Goal: Task Accomplishment & Management: Complete application form

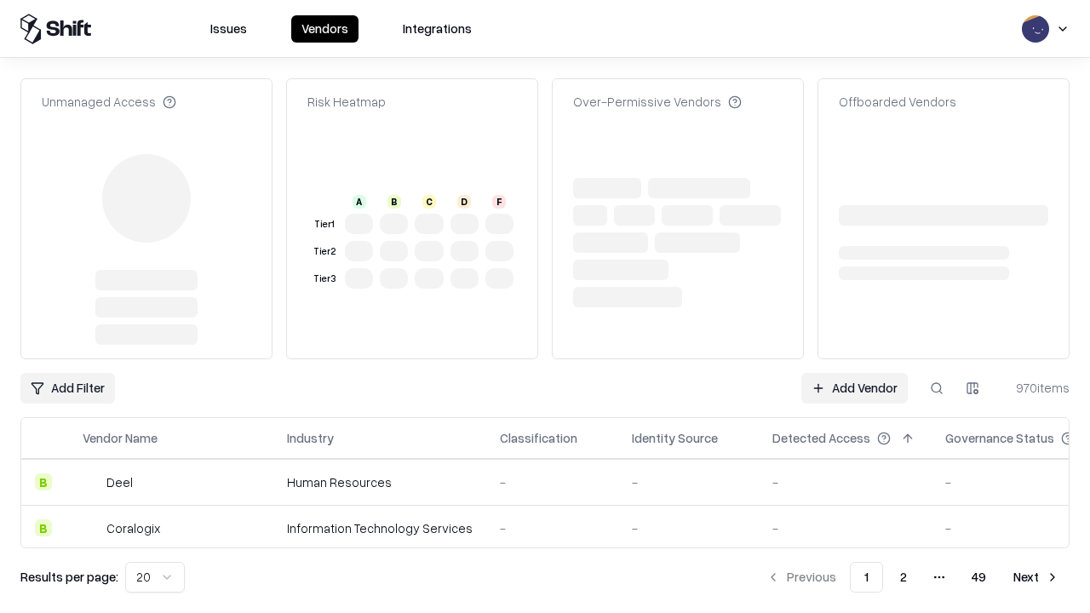
click at [854, 373] on link "Add Vendor" at bounding box center [855, 388] width 106 height 31
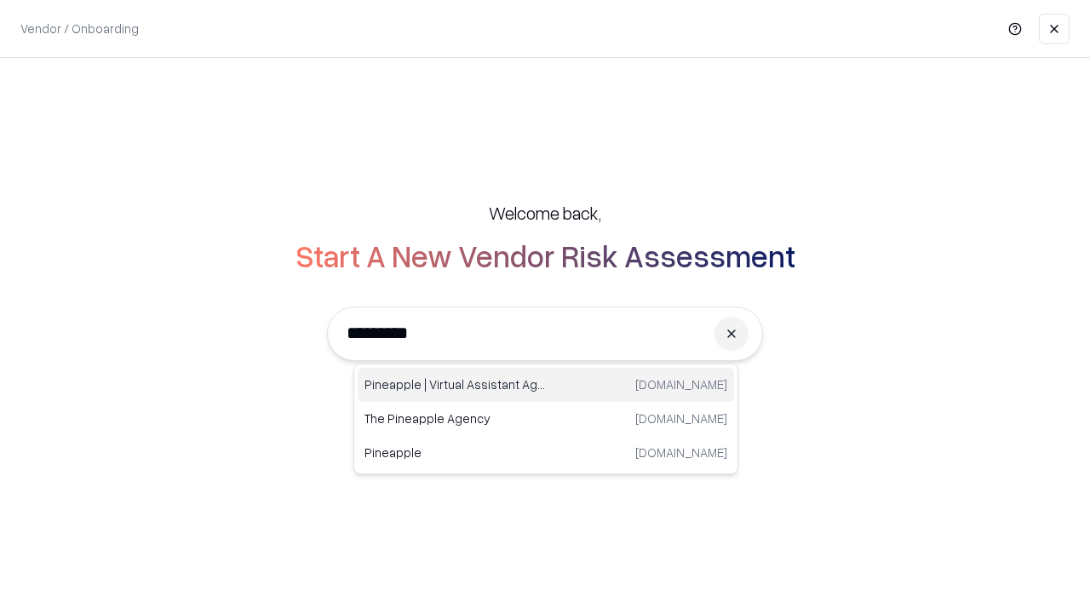
click at [546, 385] on div "Pineapple | Virtual Assistant Agency [DOMAIN_NAME]" at bounding box center [546, 385] width 377 height 34
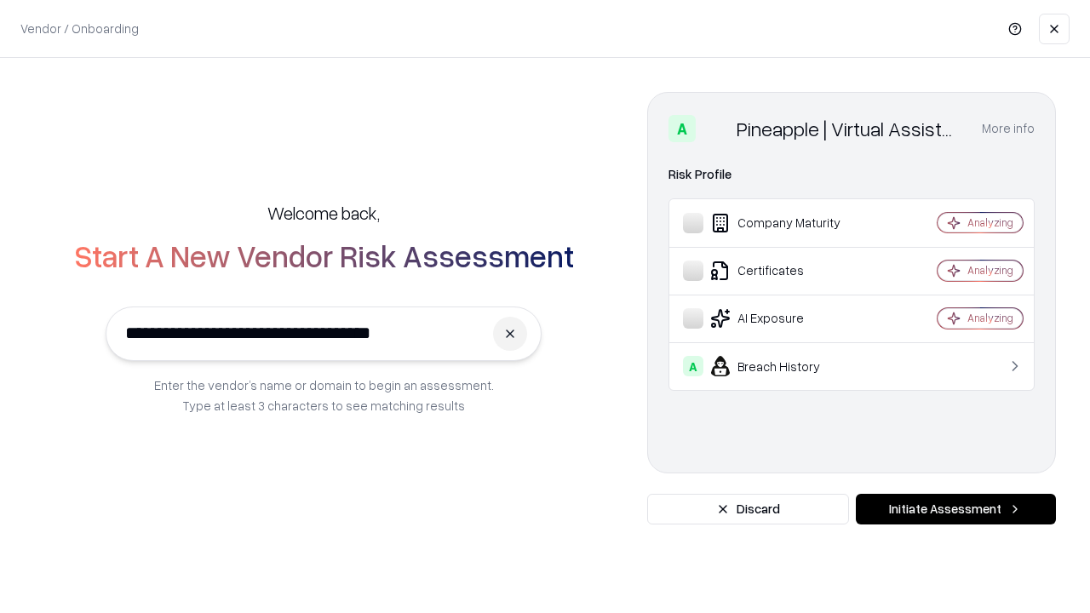
type input "**********"
click at [956, 509] on button "Initiate Assessment" at bounding box center [956, 509] width 200 height 31
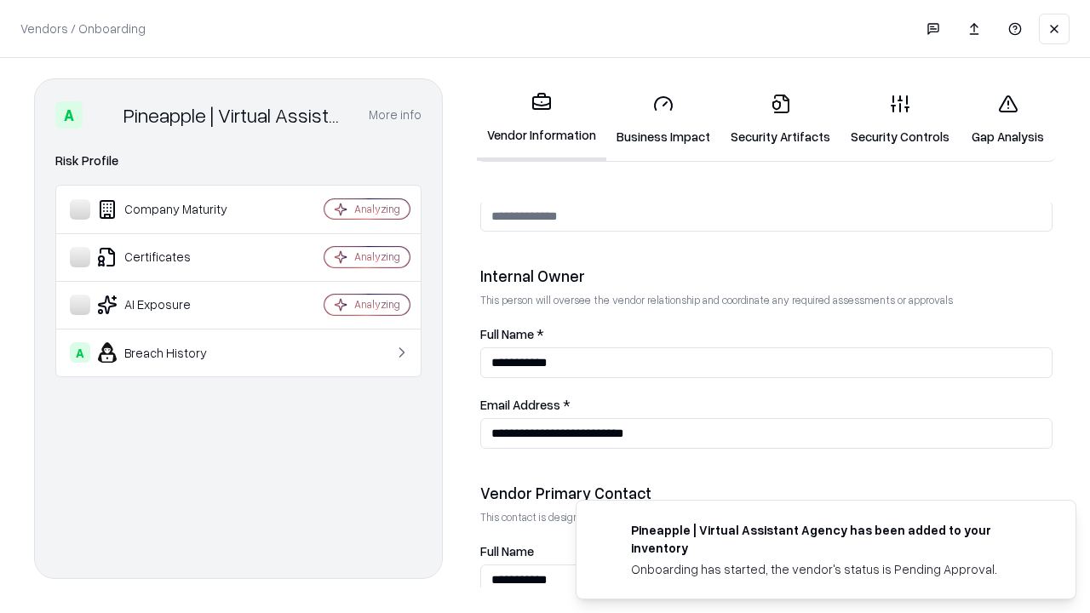
scroll to position [883, 0]
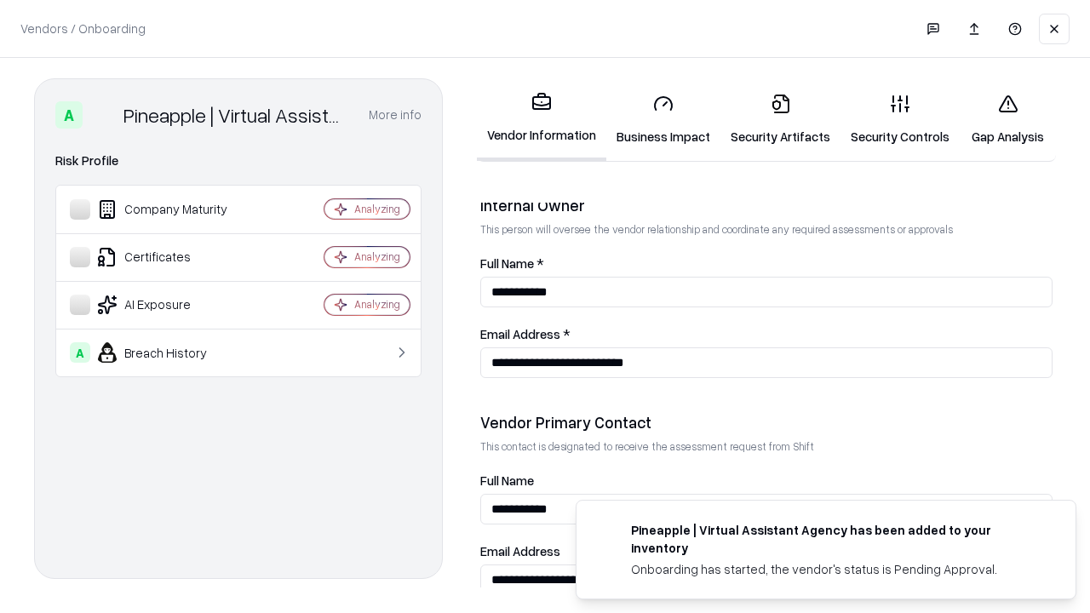
click at [664, 119] on link "Business Impact" at bounding box center [664, 119] width 114 height 79
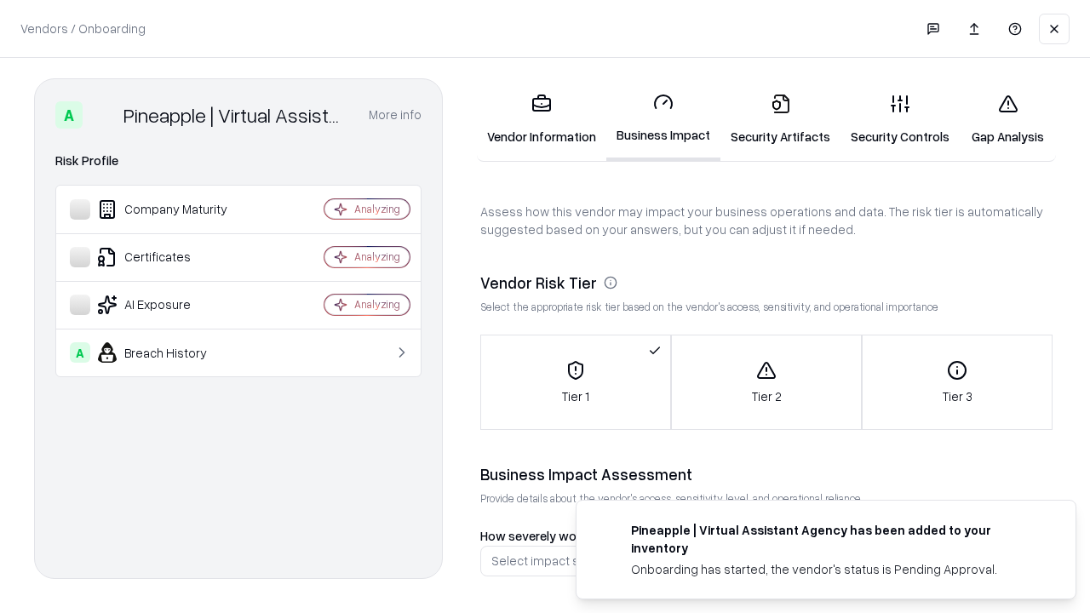
click at [780, 119] on link "Security Artifacts" at bounding box center [781, 119] width 120 height 79
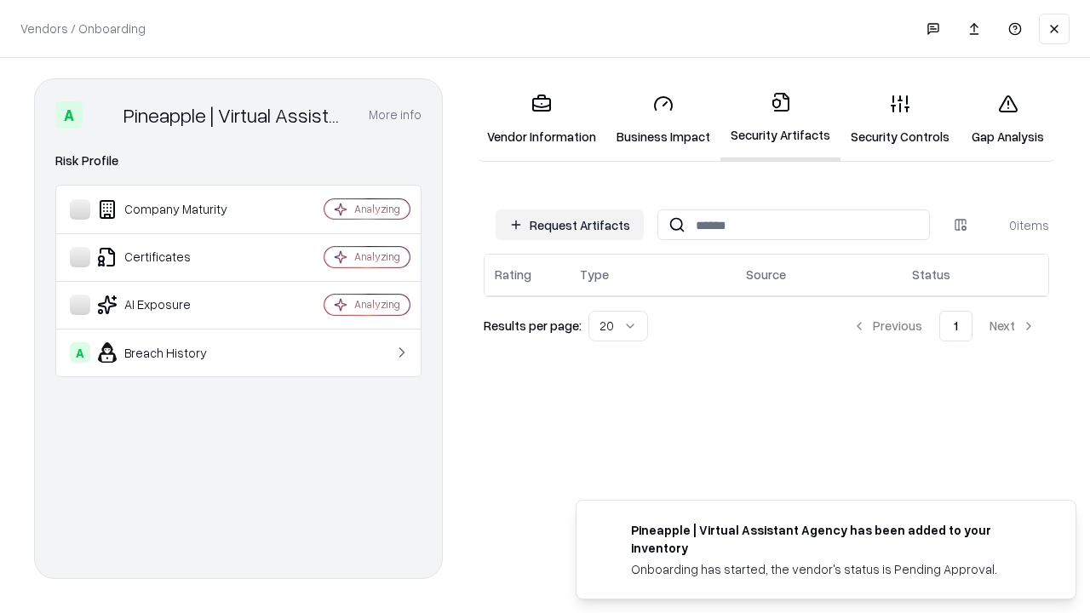
click at [570, 225] on button "Request Artifacts" at bounding box center [570, 225] width 148 height 31
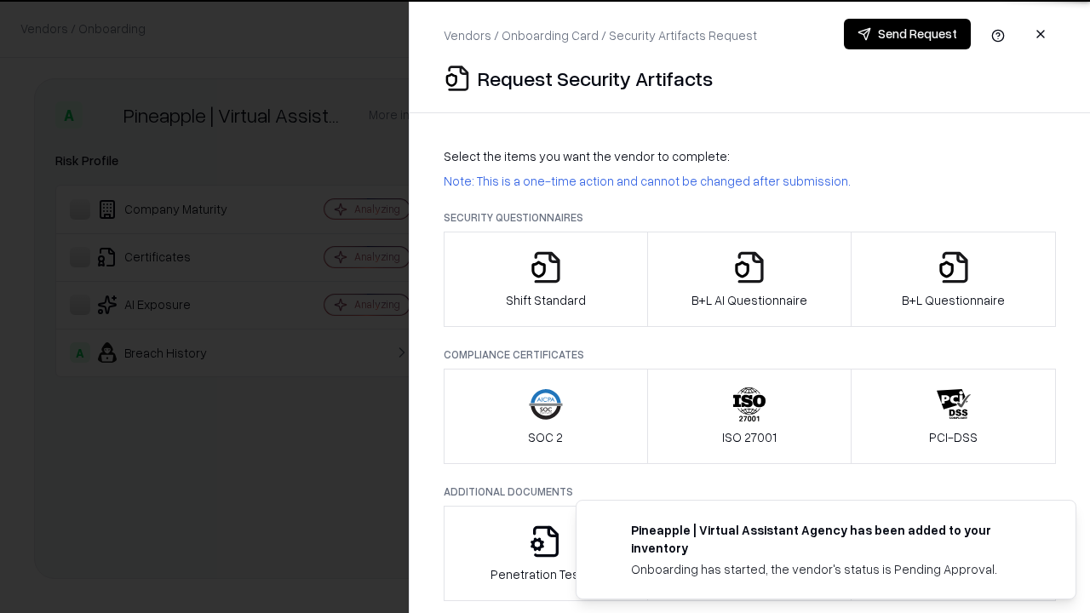
click at [545, 279] on icon "button" at bounding box center [546, 267] width 34 height 34
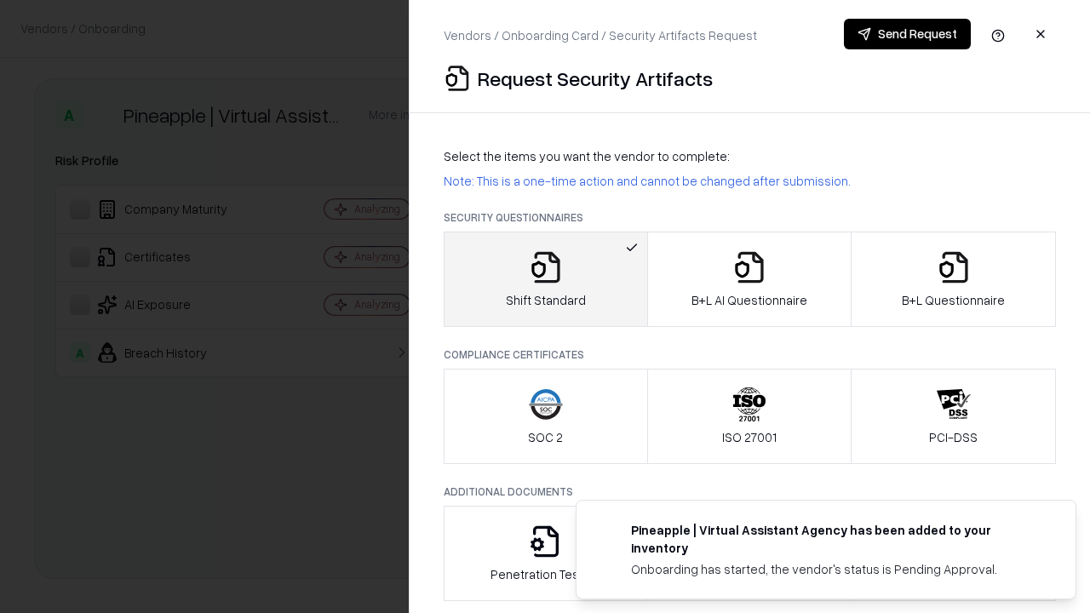
click at [907, 34] on button "Send Request" at bounding box center [907, 34] width 127 height 31
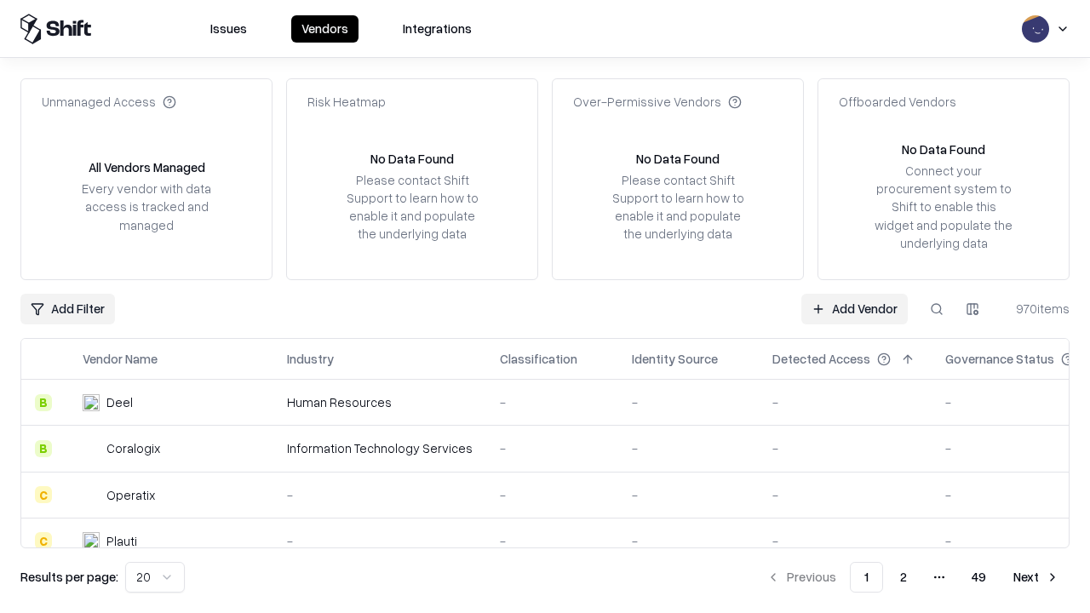
click at [937, 308] on button at bounding box center [937, 309] width 31 height 31
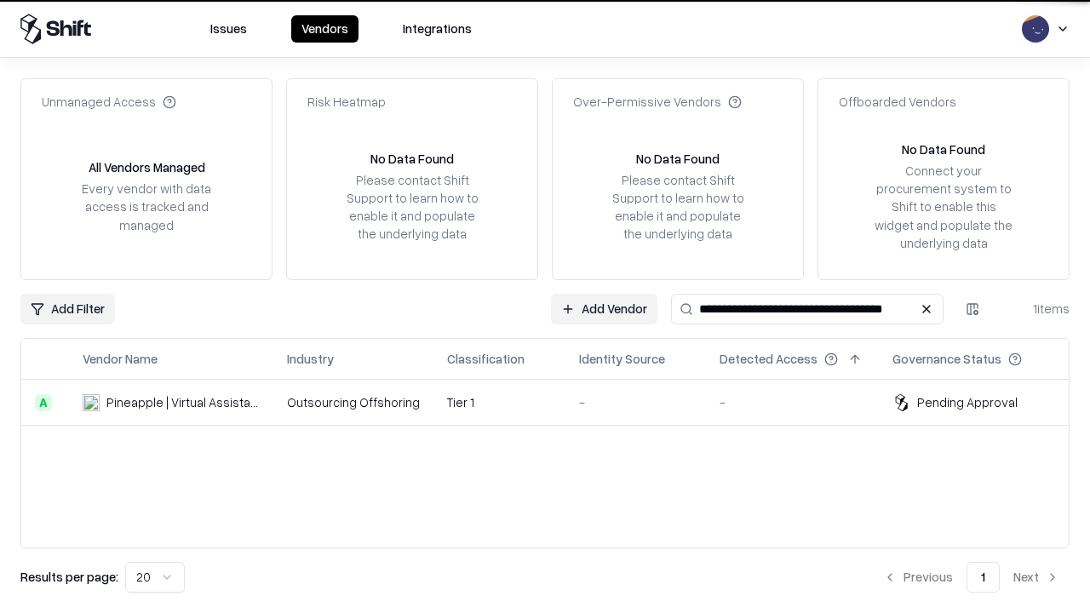
type input "**********"
click at [555, 402] on td "Tier 1" at bounding box center [500, 403] width 132 height 46
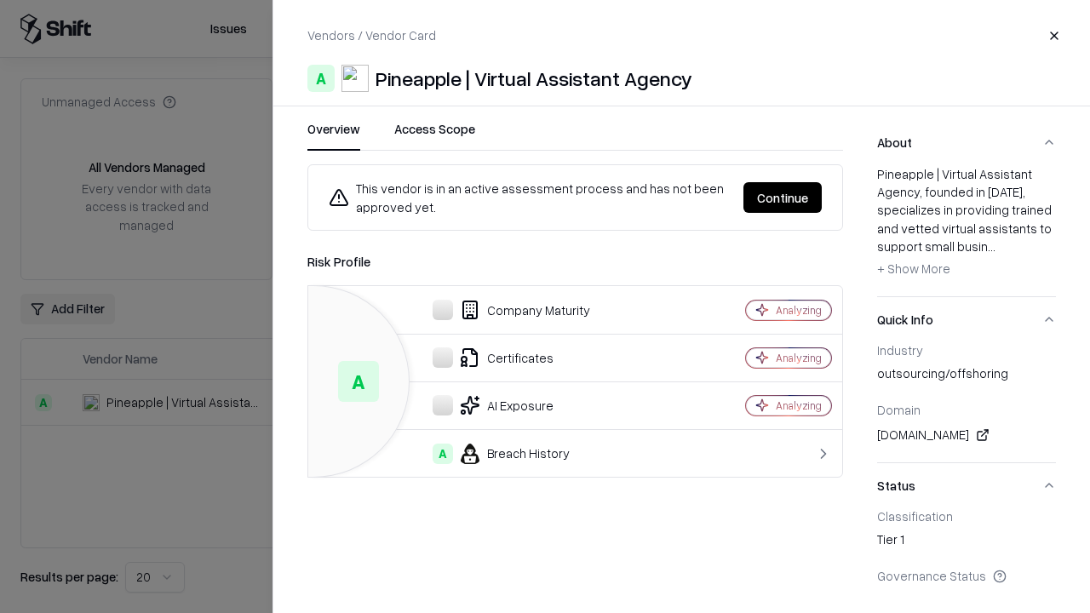
click at [783, 198] on button "Continue" at bounding box center [783, 197] width 78 height 31
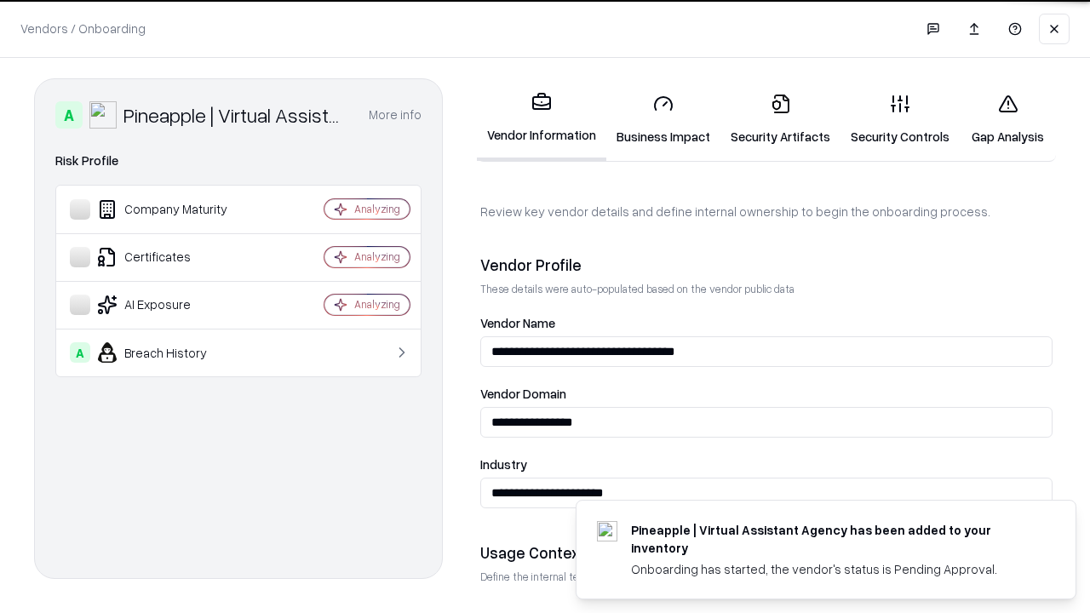
click at [780, 119] on link "Security Artifacts" at bounding box center [781, 119] width 120 height 79
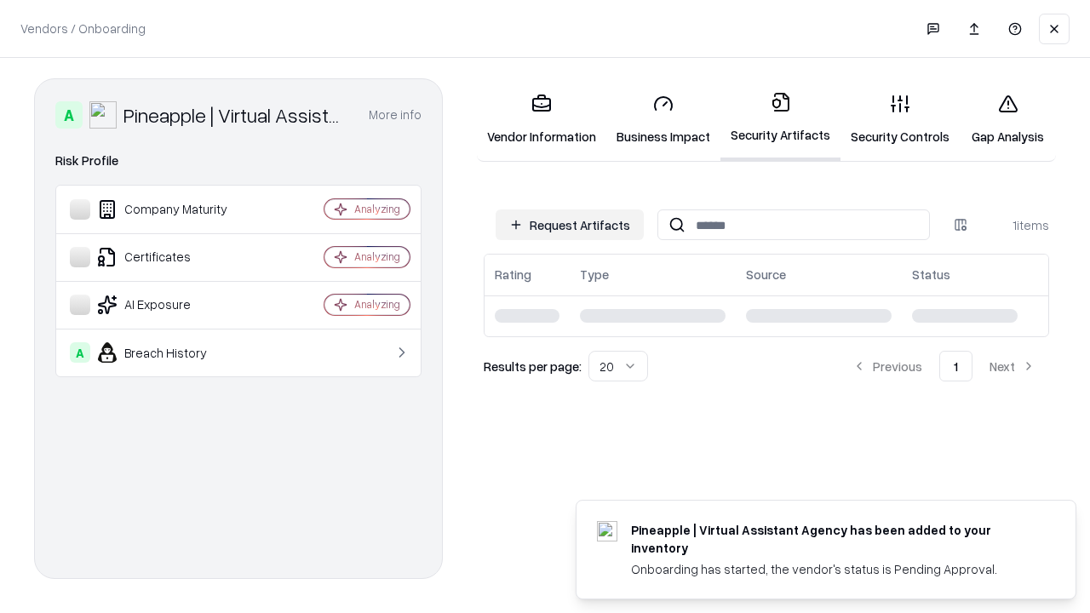
click at [900, 119] on link "Security Controls" at bounding box center [900, 119] width 119 height 79
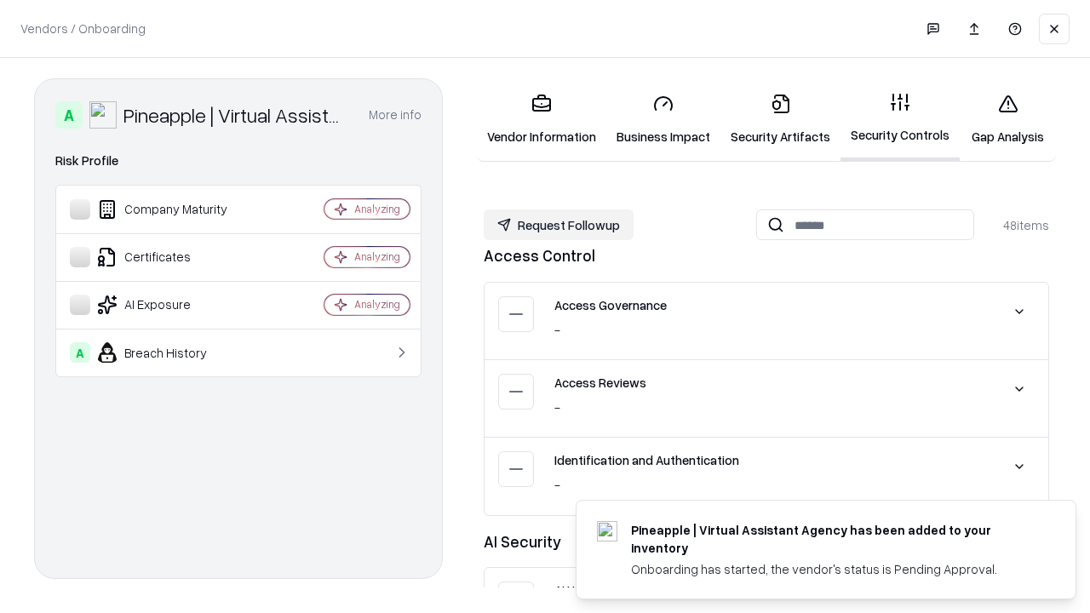
click at [559, 225] on button "Request Followup" at bounding box center [559, 225] width 150 height 31
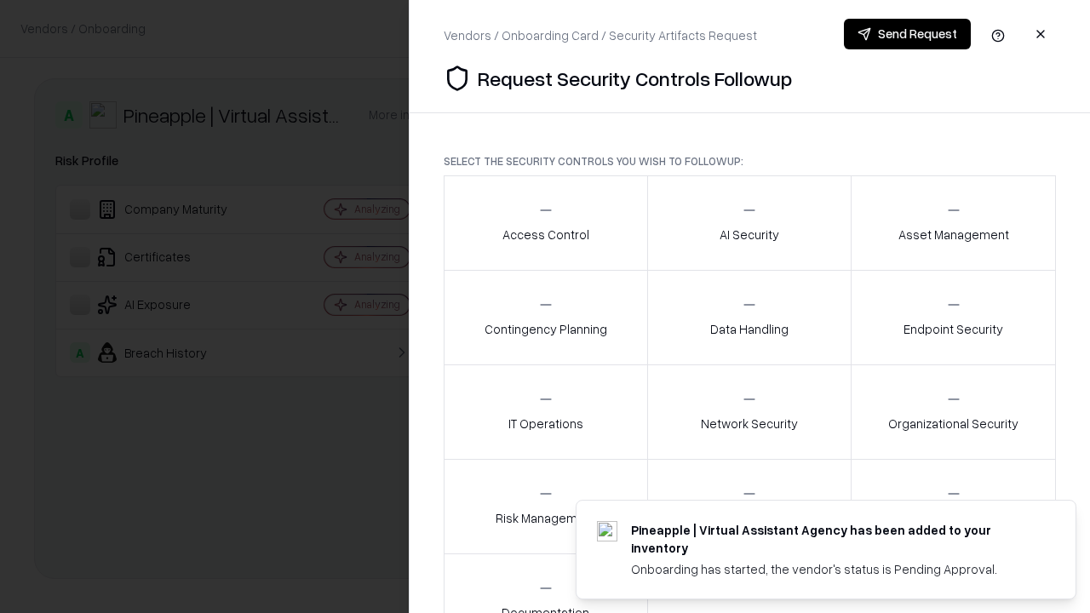
click at [545, 223] on div "Access Control" at bounding box center [546, 223] width 87 height 42
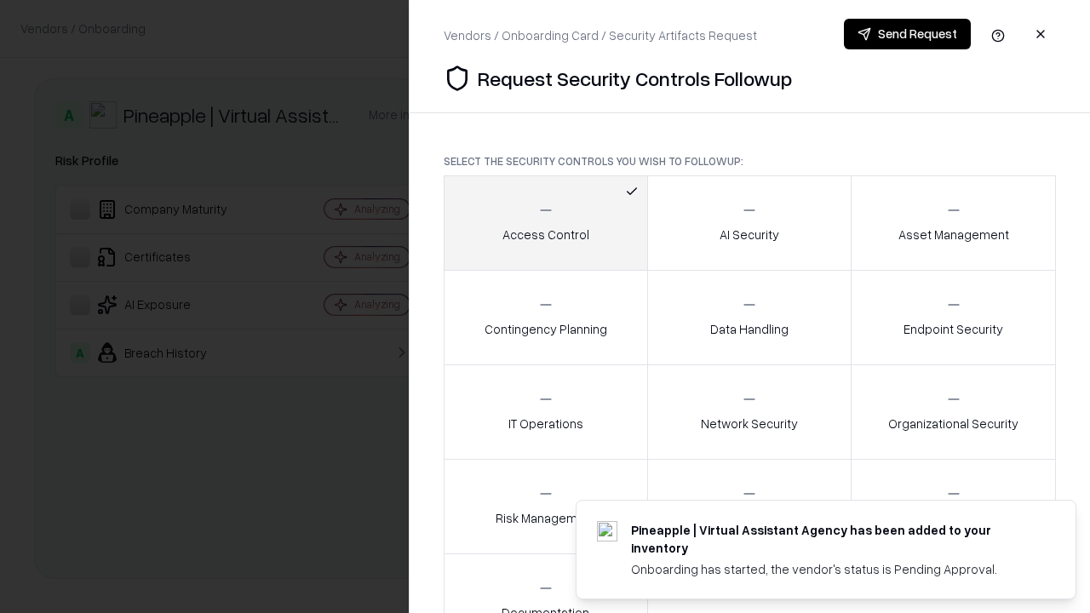
click at [907, 34] on button "Send Request" at bounding box center [907, 34] width 127 height 31
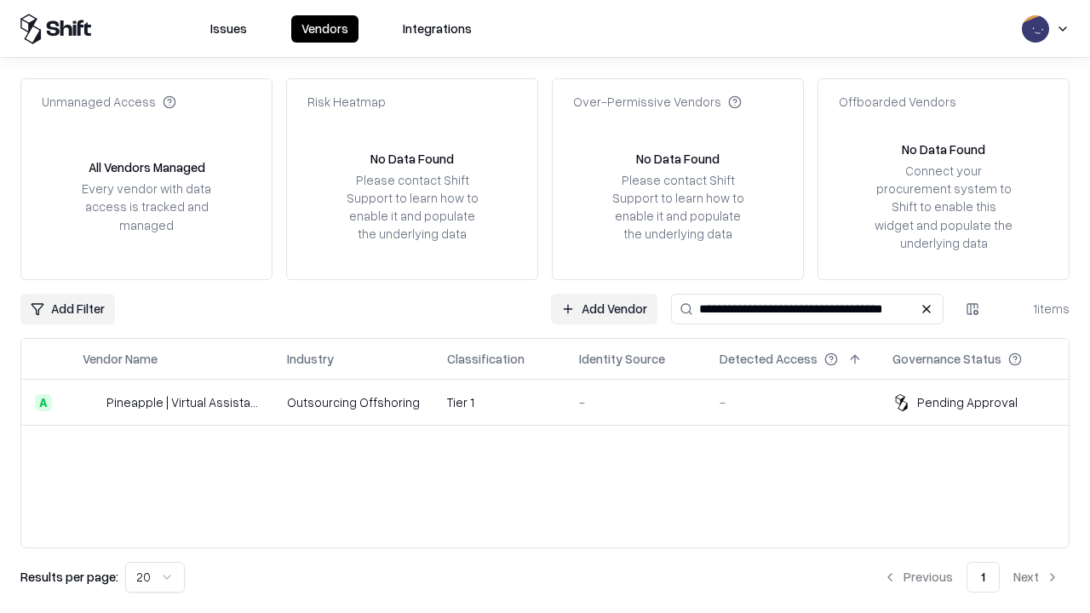
type input "**********"
click at [555, 402] on td "Tier 1" at bounding box center [500, 403] width 132 height 46
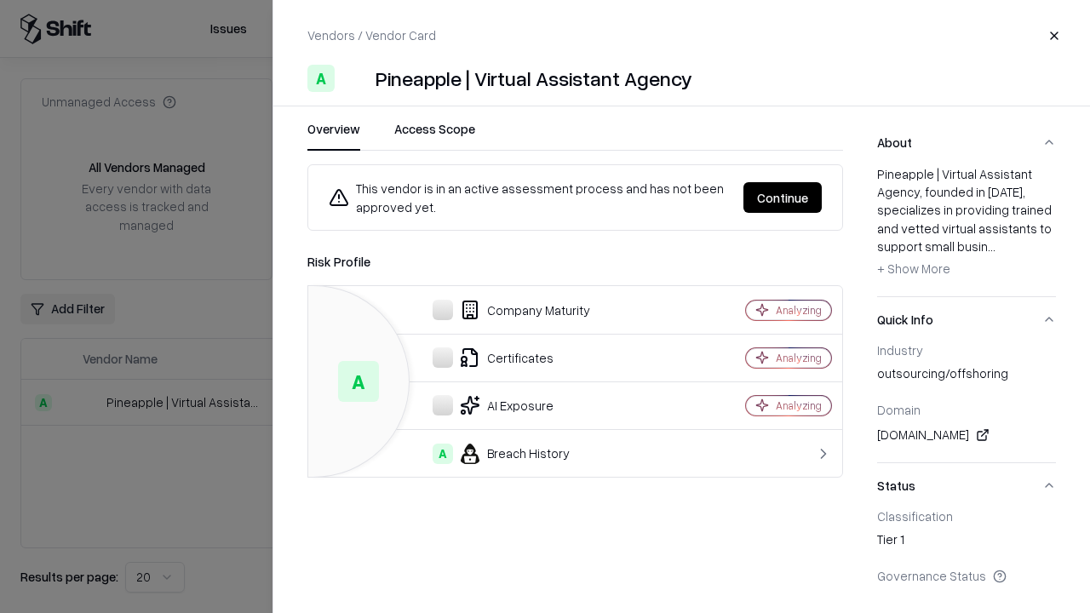
click at [783, 198] on button "Continue" at bounding box center [783, 197] width 78 height 31
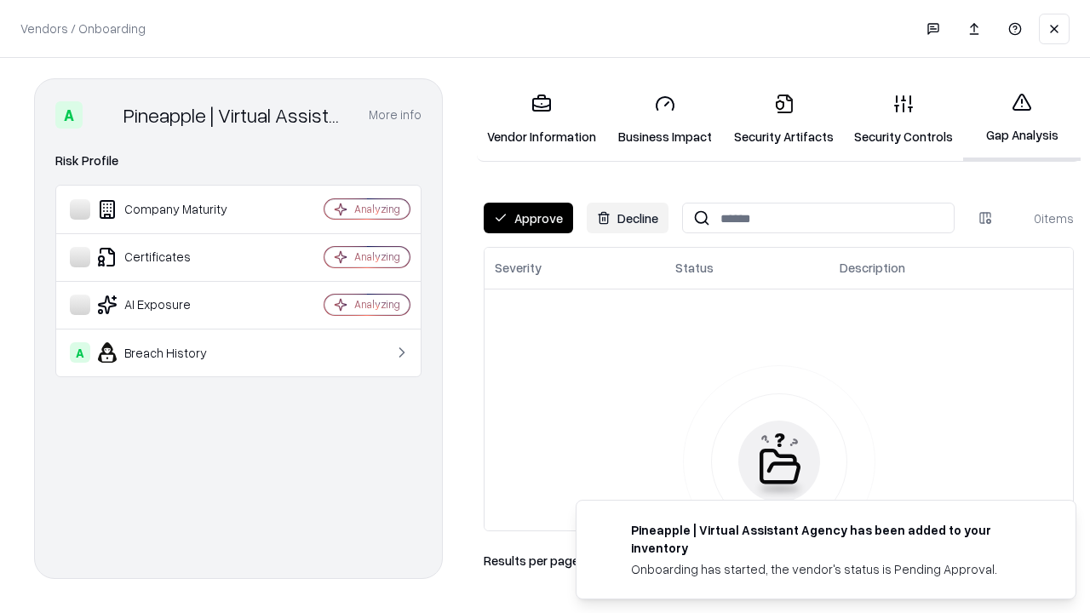
click at [528, 218] on button "Approve" at bounding box center [528, 218] width 89 height 31
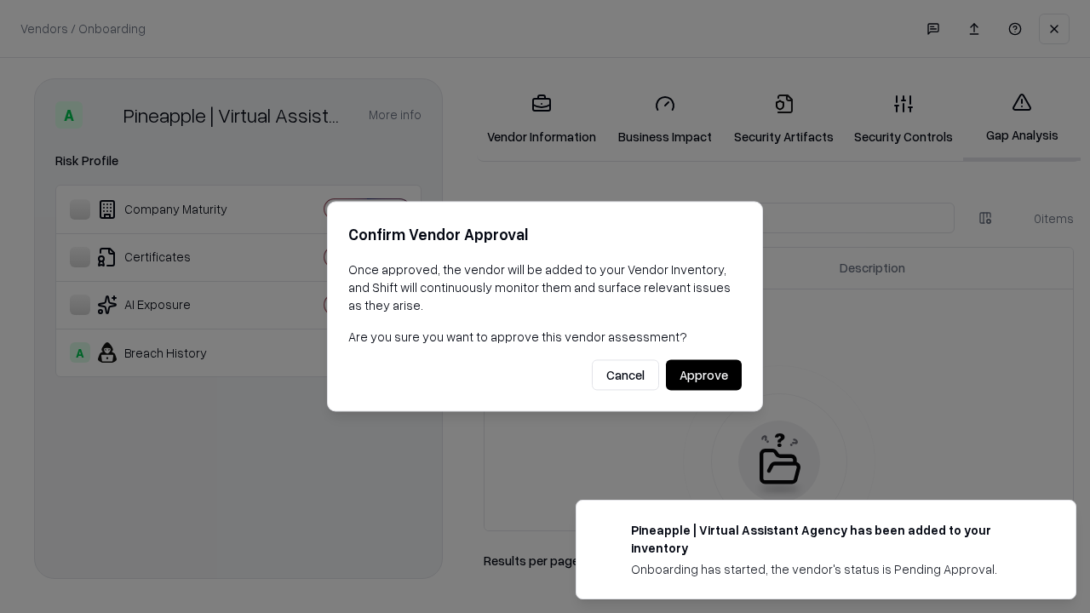
click at [704, 375] on button "Approve" at bounding box center [704, 375] width 76 height 31
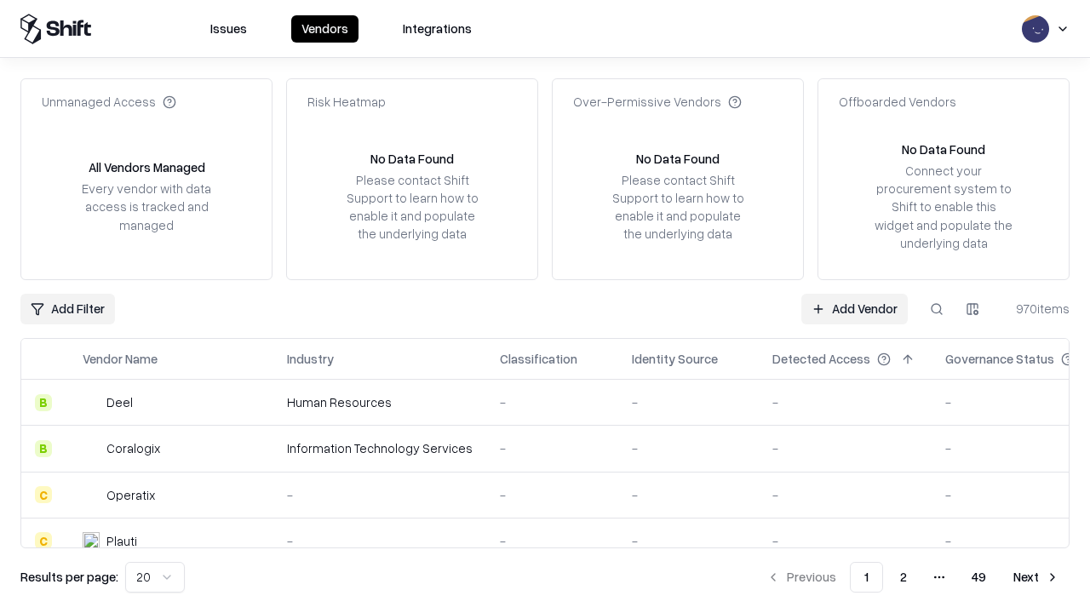
type input "**********"
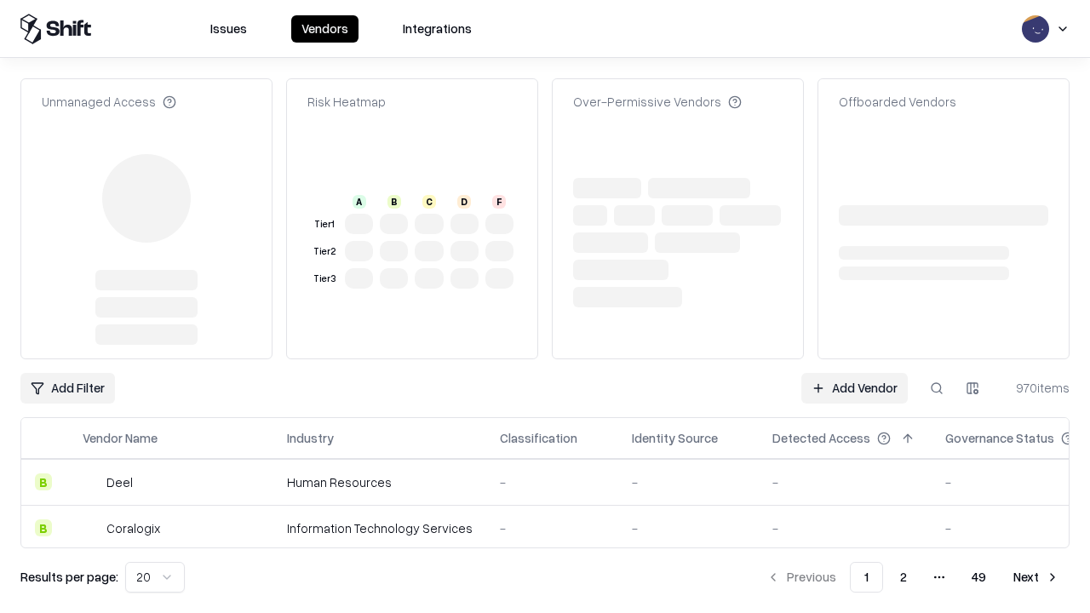
click at [854, 373] on link "Add Vendor" at bounding box center [855, 388] width 106 height 31
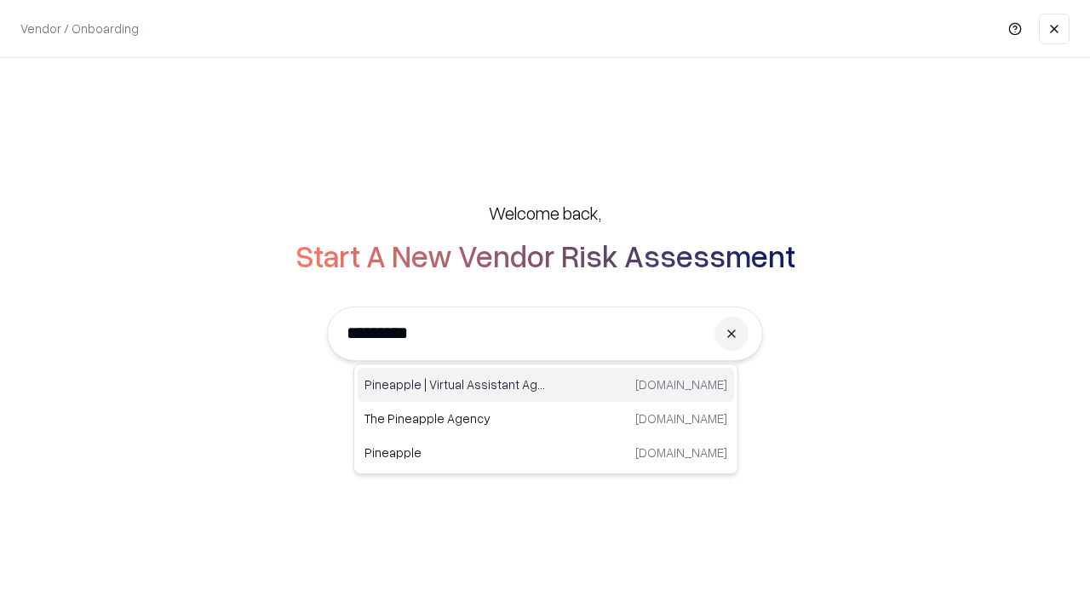
click at [546, 385] on div "Pineapple | Virtual Assistant Agency trypineapple.com" at bounding box center [546, 385] width 377 height 34
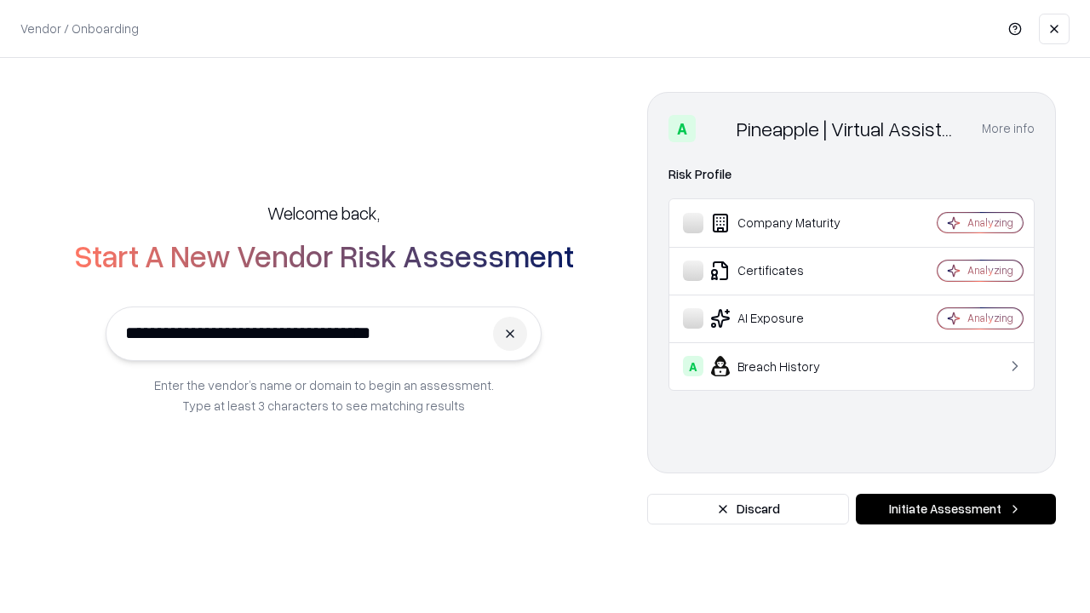
type input "**********"
click at [956, 509] on button "Initiate Assessment" at bounding box center [956, 509] width 200 height 31
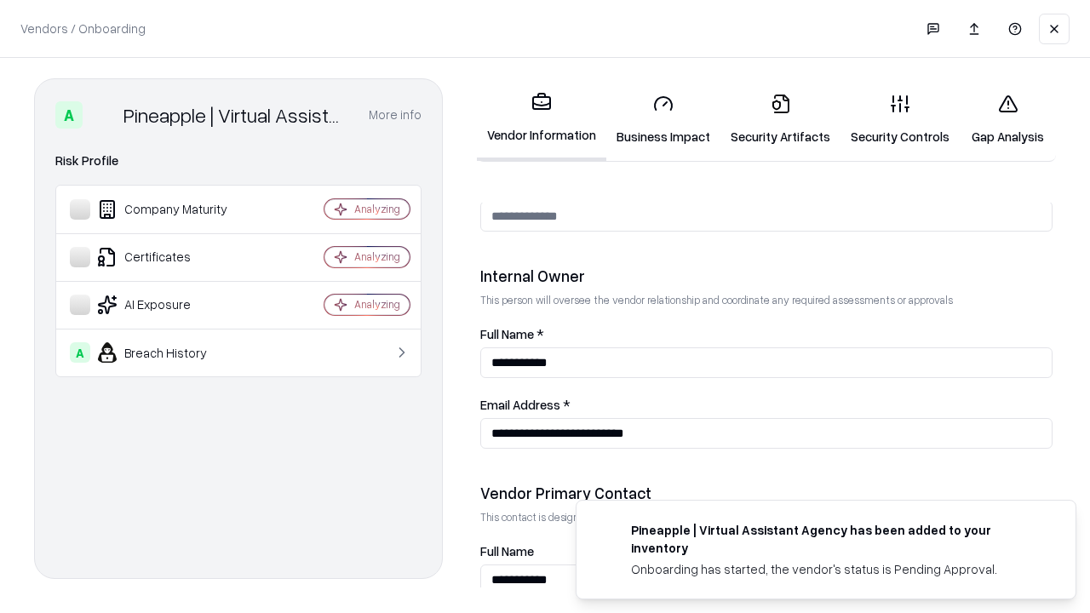
scroll to position [883, 0]
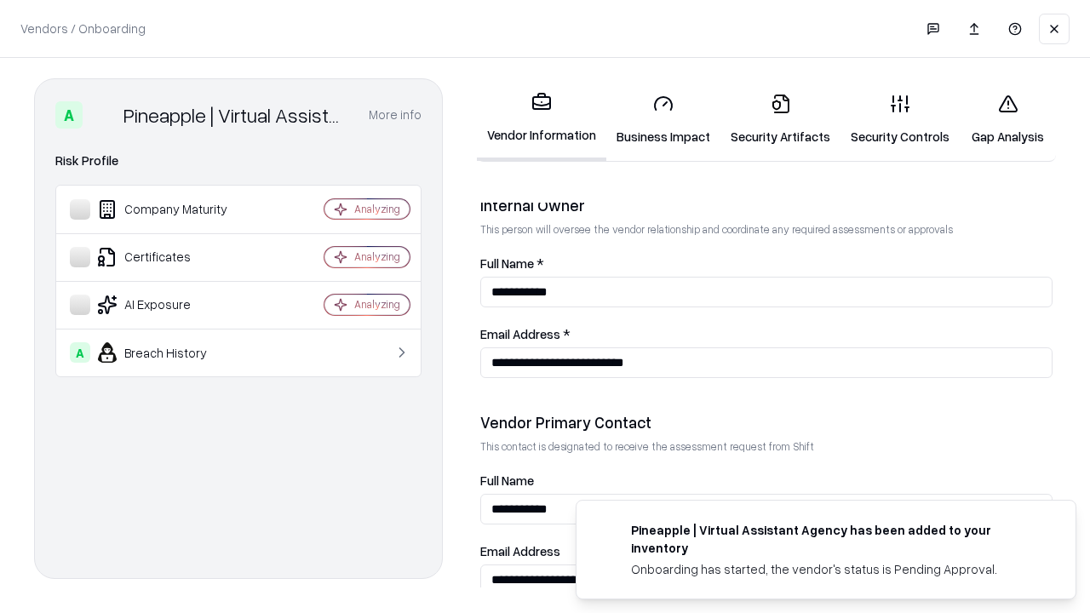
click at [1008, 119] on link "Gap Analysis" at bounding box center [1008, 119] width 96 height 79
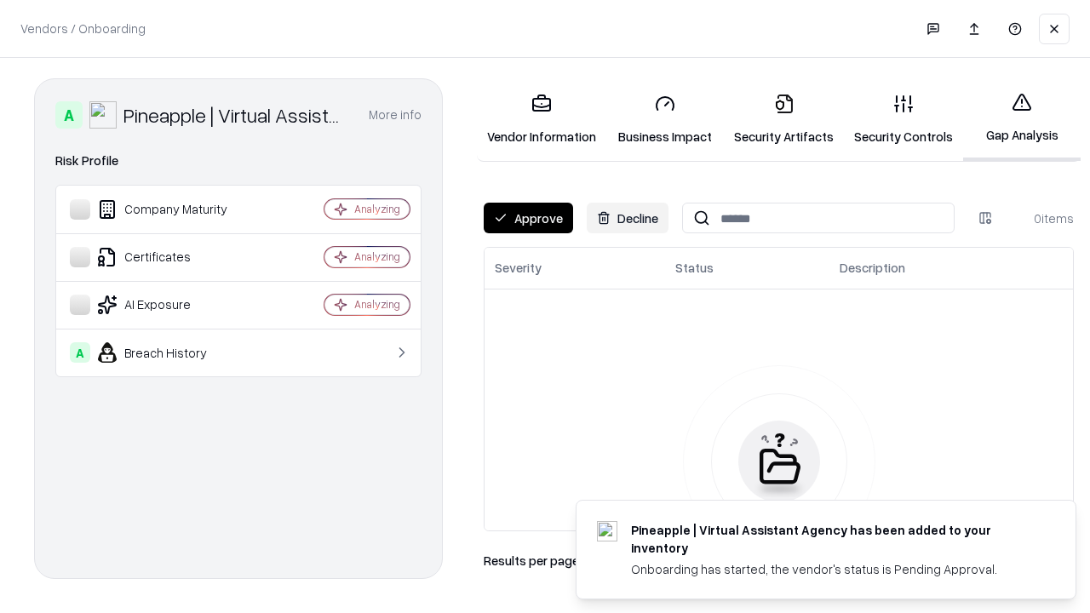
click at [528, 218] on button "Approve" at bounding box center [528, 218] width 89 height 31
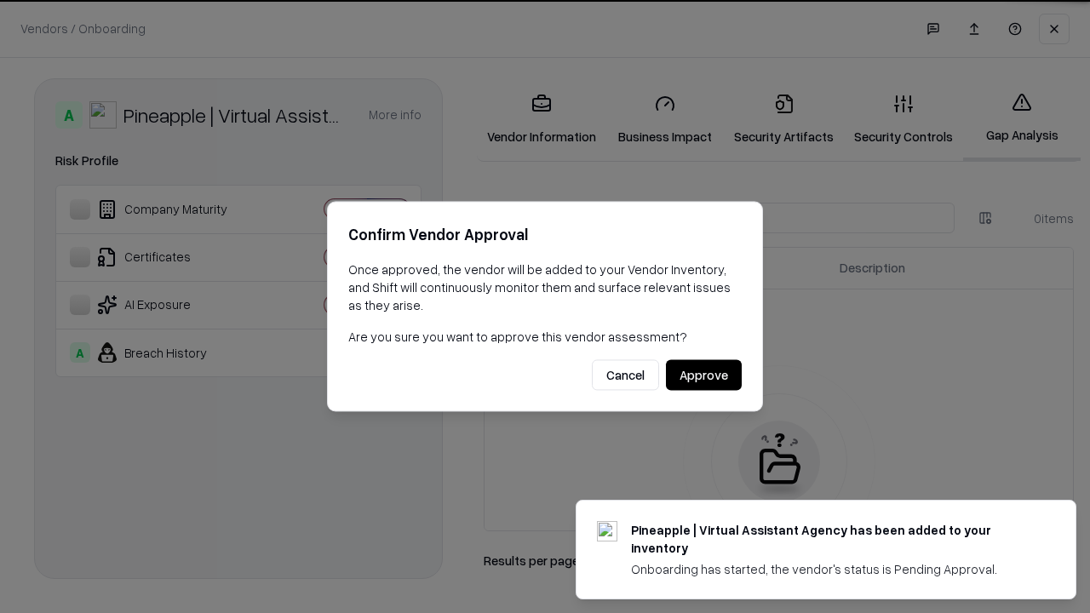
click at [704, 375] on button "Approve" at bounding box center [704, 375] width 76 height 31
